Goal: Navigation & Orientation: Go to known website

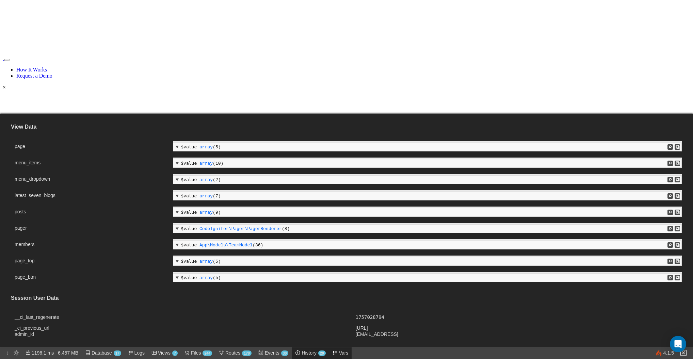
scroll to position [129, 0]
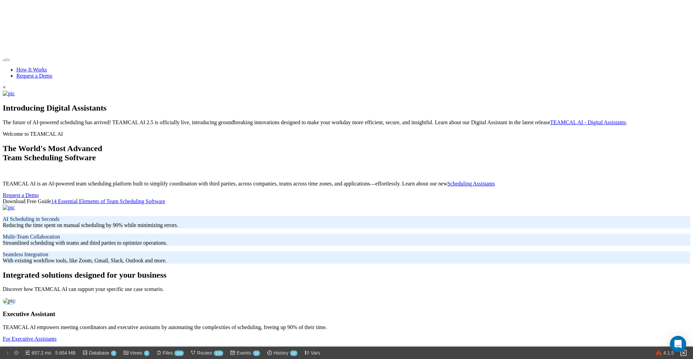
click at [65, 55] on nav "How It Works Request a Demo" at bounding box center [346, 67] width 687 height 24
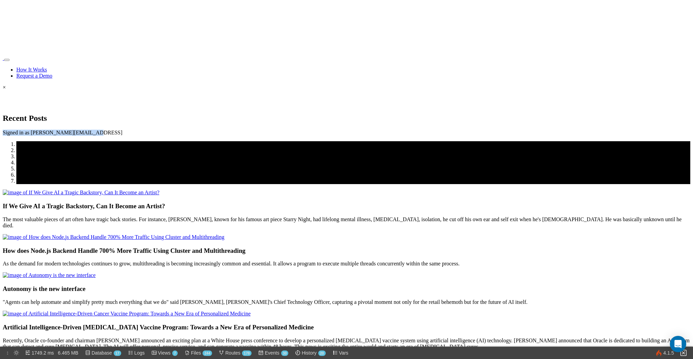
drag, startPoint x: 92, startPoint y: 57, endPoint x: 0, endPoint y: 56, distance: 92.2
click at [3, 130] on div "Signed in as [PERSON_NAME][EMAIL_ADDRESS]" at bounding box center [346, 133] width 687 height 6
copy div "Signed in as [PERSON_NAME][EMAIL_ADDRESS]"
